Goal: Navigation & Orientation: Find specific page/section

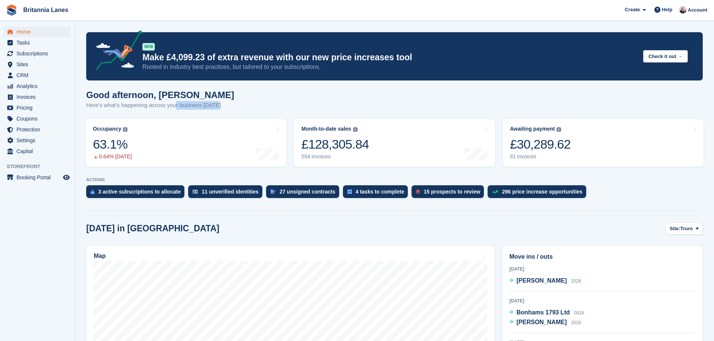
drag, startPoint x: 217, startPoint y: 108, endPoint x: 86, endPoint y: 95, distance: 131.4
click at [208, 100] on div "Good afternoon, Alexandra Here's what's happening across your business today" at bounding box center [160, 100] width 148 height 20
click at [207, 104] on p "Here's what's happening across your business today" at bounding box center [160, 105] width 148 height 9
drag, startPoint x: 202, startPoint y: 103, endPoint x: 85, endPoint y: 96, distance: 116.4
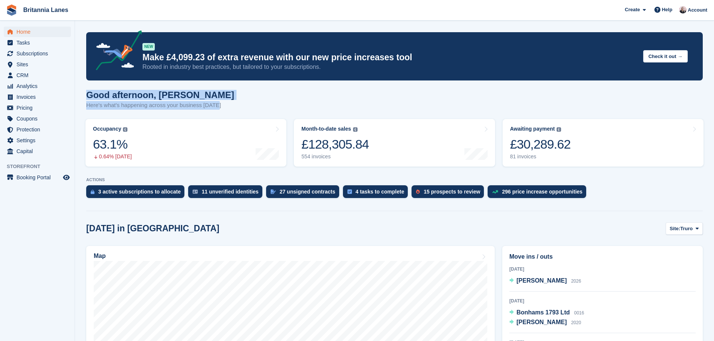
click at [194, 97] on h1 "Good afternoon, Alexandra" at bounding box center [160, 95] width 148 height 10
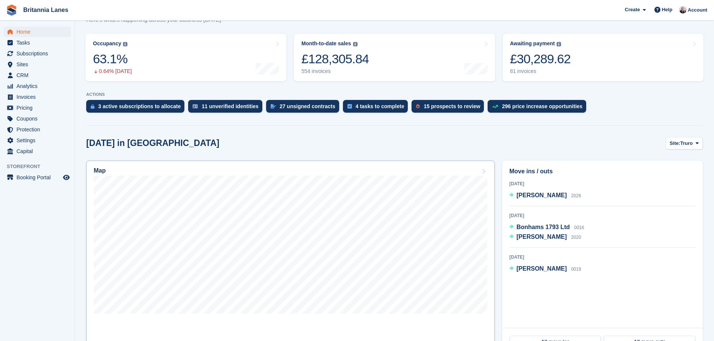
scroll to position [75, 0]
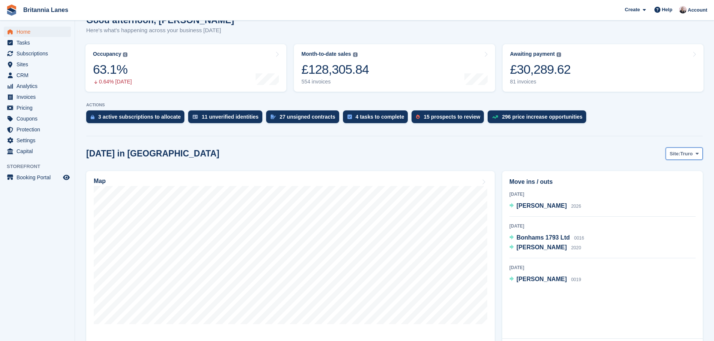
click at [680, 152] on span "Site:" at bounding box center [674, 153] width 10 height 7
click at [653, 197] on link "[GEOGRAPHIC_DATA]" at bounding box center [665, 198] width 67 height 13
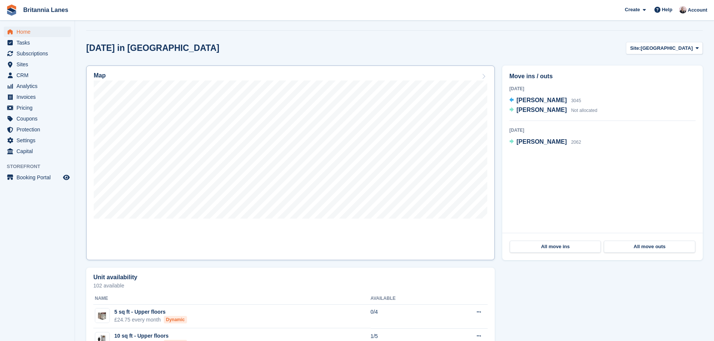
scroll to position [0, 0]
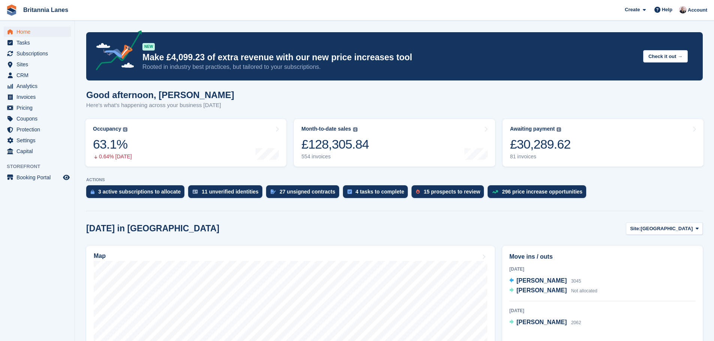
drag, startPoint x: 504, startPoint y: 183, endPoint x: 82, endPoint y: 95, distance: 430.9
click at [275, 106] on div "Good afternoon, Alexandra Here's what's happening across your business today" at bounding box center [394, 104] width 616 height 29
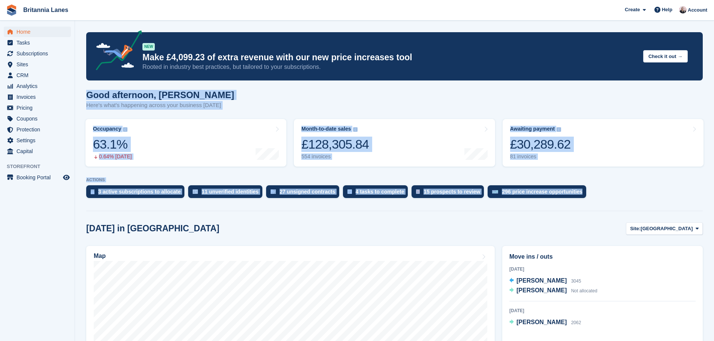
drag, startPoint x: 594, startPoint y: 206, endPoint x: 84, endPoint y: 91, distance: 523.3
click at [207, 103] on p "Here's what's happening across your business today" at bounding box center [160, 105] width 148 height 9
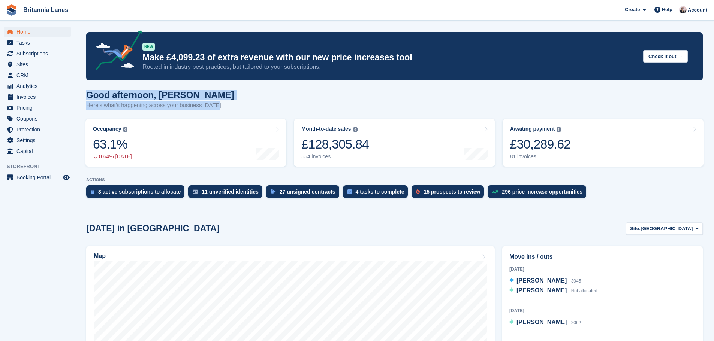
drag, startPoint x: 236, startPoint y: 105, endPoint x: 81, endPoint y: 97, distance: 154.9
click at [332, 107] on div "Good afternoon, Alexandra Here's what's happening across your business today" at bounding box center [394, 104] width 616 height 29
drag, startPoint x: 579, startPoint y: 201, endPoint x: 85, endPoint y: 92, distance: 506.0
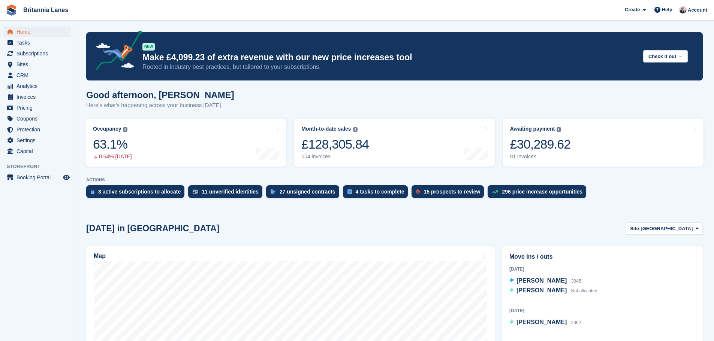
click at [255, 94] on div "Good afternoon, Alexandra Here's what's happening across your business today" at bounding box center [394, 104] width 616 height 29
drag, startPoint x: 192, startPoint y: 105, endPoint x: 79, endPoint y: 95, distance: 113.2
click at [252, 100] on div "Good afternoon, Alexandra Here's what's happening across your business today" at bounding box center [394, 104] width 616 height 29
drag, startPoint x: 569, startPoint y: 202, endPoint x: 80, endPoint y: 94, distance: 500.7
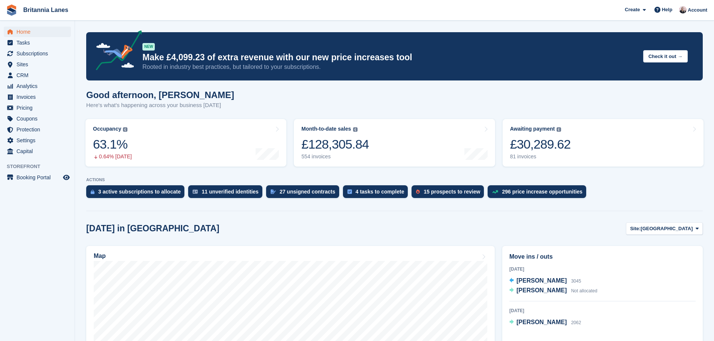
click at [230, 98] on div "Good afternoon, Alexandra Here's what's happening across your business today" at bounding box center [394, 104] width 616 height 29
drag, startPoint x: 584, startPoint y: 199, endPoint x: 84, endPoint y: 91, distance: 511.4
click at [217, 104] on div "Good afternoon, Alexandra Here's what's happening across your business today" at bounding box center [394, 104] width 616 height 29
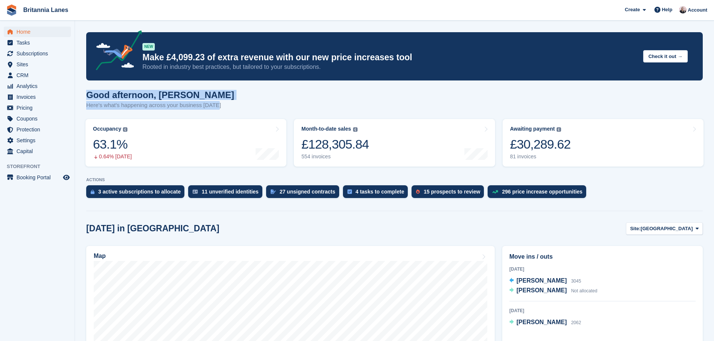
drag, startPoint x: 221, startPoint y: 103, endPoint x: 87, endPoint y: 87, distance: 135.8
click at [250, 112] on div "Good afternoon, Alexandra Here's what's happening across your business today" at bounding box center [394, 104] width 616 height 29
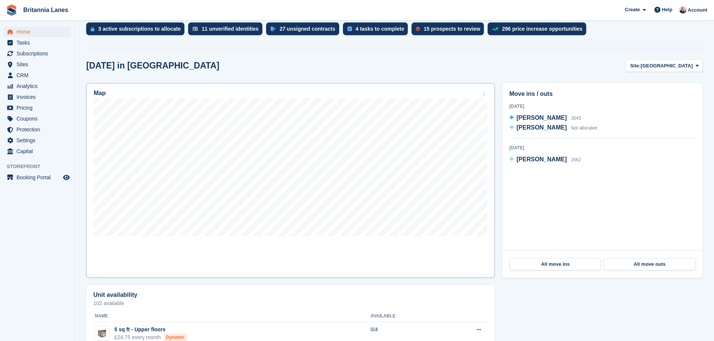
scroll to position [187, 0]
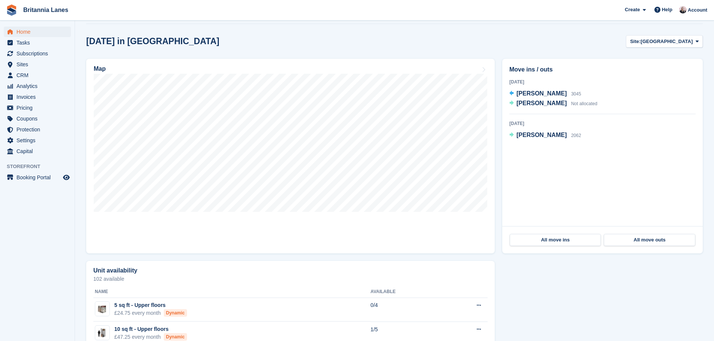
drag, startPoint x: 574, startPoint y: 141, endPoint x: 507, endPoint y: 67, distance: 99.2
click at [507, 67] on div "Move ins / outs Today JANET GORDON 3045 JANET GORDON Not allocated 26 Sep 2025 …" at bounding box center [602, 143] width 200 height 168
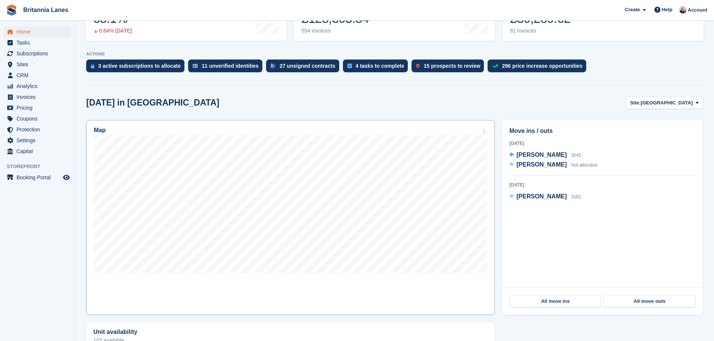
scroll to position [0, 0]
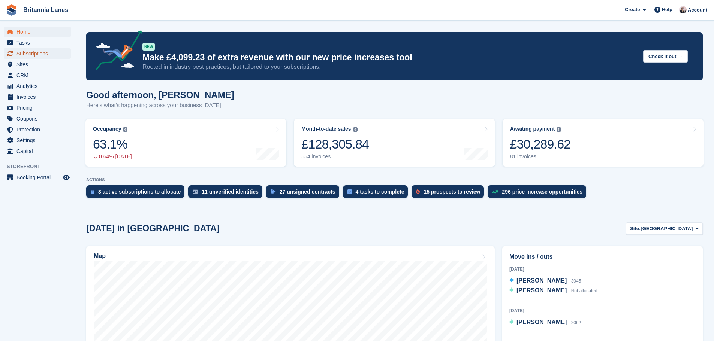
click at [62, 51] on link "Subscriptions" at bounding box center [37, 53] width 67 height 10
click at [27, 66] on span "Sites" at bounding box center [38, 64] width 45 height 10
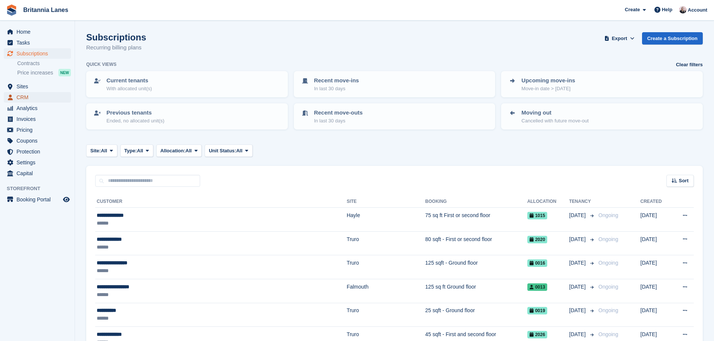
click at [33, 98] on span "CRM" at bounding box center [38, 97] width 45 height 10
